Goal: Register for event/course

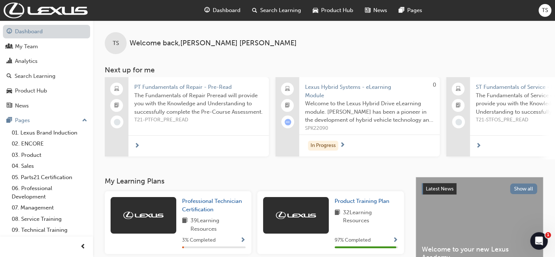
click at [34, 35] on link "Dashboard" at bounding box center [46, 32] width 87 height 14
click at [264, 13] on span "Search Learning" at bounding box center [280, 10] width 41 height 8
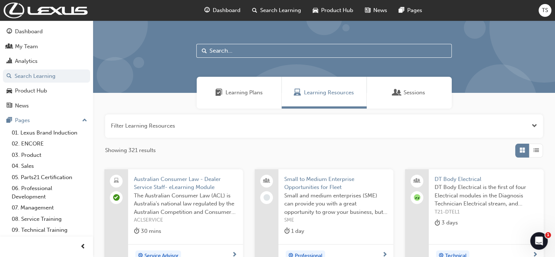
click at [233, 45] on input "text" at bounding box center [324, 51] width 256 height 14
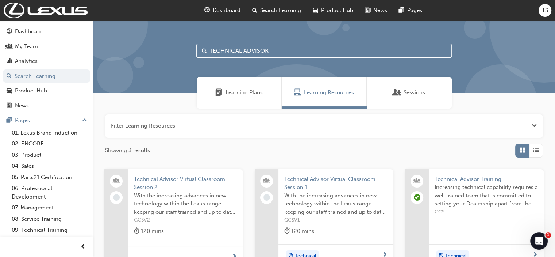
type input "TECHNICAL ADVISOR"
click at [458, 180] on span "Technical Advisor Training" at bounding box center [486, 179] width 103 height 8
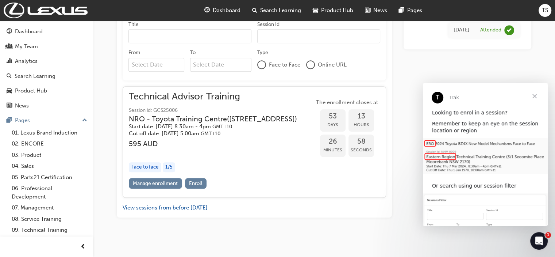
scroll to position [470, 0]
click at [196, 180] on span "Enroll" at bounding box center [196, 182] width 14 height 6
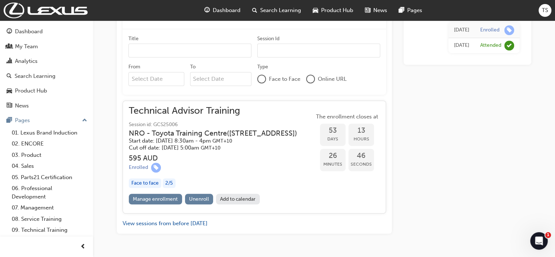
scroll to position [455, 0]
click at [234, 197] on link "Add to calendar" at bounding box center [238, 198] width 44 height 11
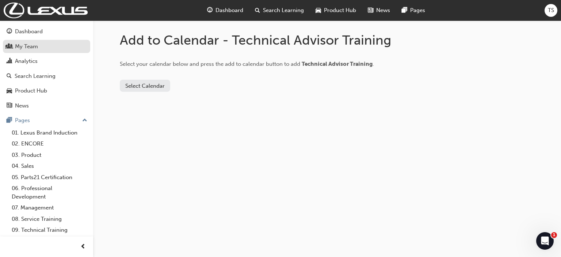
click at [37, 46] on div "My Team" at bounding box center [26, 46] width 23 height 8
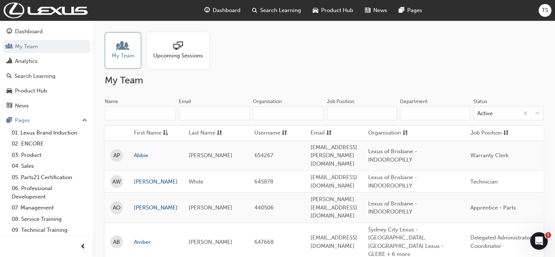
click at [178, 54] on span "Upcoming Sessions" at bounding box center [178, 55] width 50 height 8
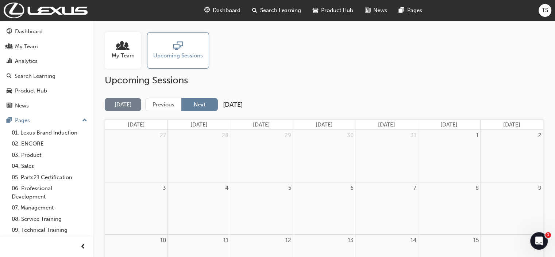
click at [203, 101] on button "Next" at bounding box center [200, 105] width 37 height 14
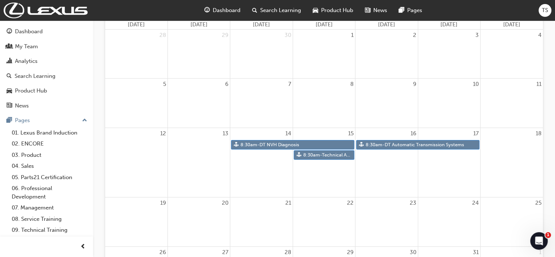
scroll to position [100, 0]
click at [328, 154] on link "8:30am - Technical Advisor Training" at bounding box center [324, 155] width 61 height 10
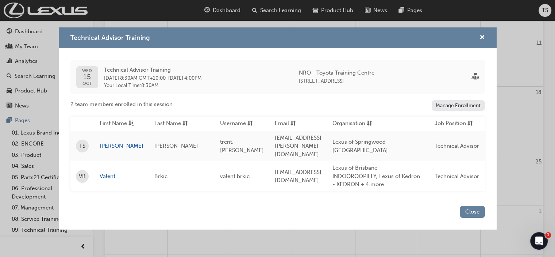
scroll to position [143, 0]
click at [472, 209] on button "Close" at bounding box center [472, 212] width 25 height 12
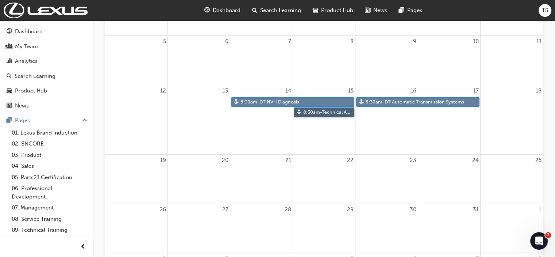
scroll to position [130, 0]
